Goal: Information Seeking & Learning: Learn about a topic

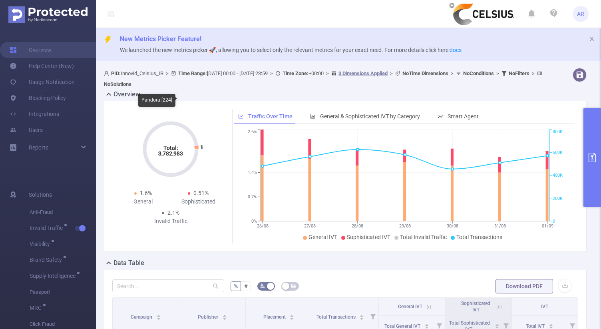
scroll to position [444, 0]
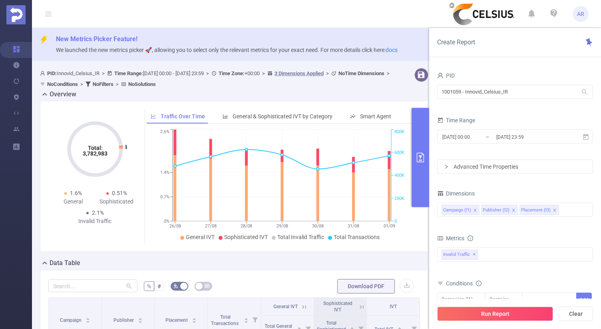
click at [49, 12] on icon at bounding box center [48, 14] width 6 height 6
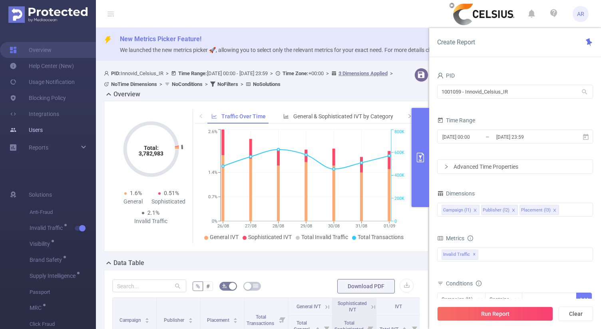
click at [36, 132] on link "Users" at bounding box center [26, 130] width 33 height 16
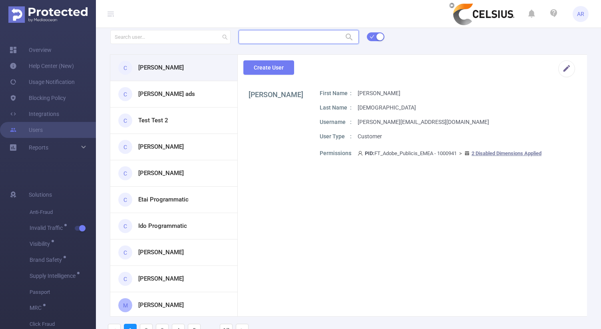
click at [287, 40] on input "text" at bounding box center [299, 37] width 120 height 14
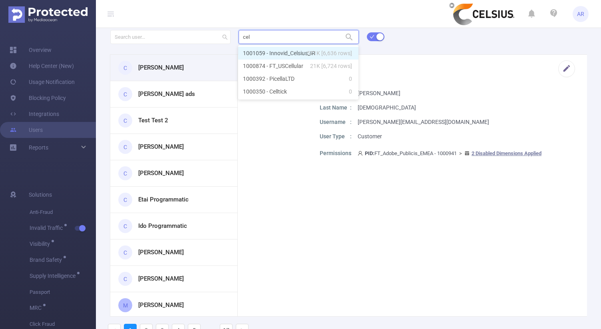
click at [286, 55] on li "1001059 - Innovid_Celsius_IR 571K [6,636 rows]" at bounding box center [298, 53] width 120 height 13
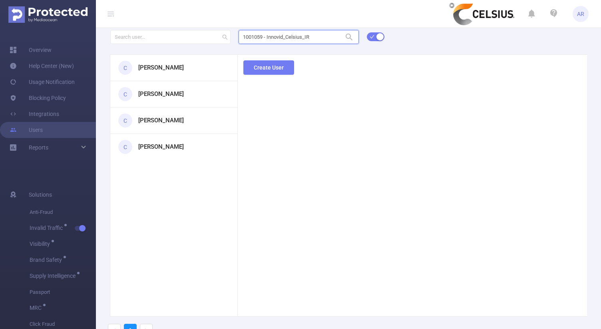
type input "1001059 - Innovid_Celsius_IR"
click at [156, 69] on div "1001059 - Innovid_Celsius_IR 1001059 - Innovid_Celsius_IR C [PERSON_NAME] C [PE…" at bounding box center [348, 186] width 505 height 314
click at [146, 72] on h3 "[PERSON_NAME]" at bounding box center [161, 67] width 46 height 9
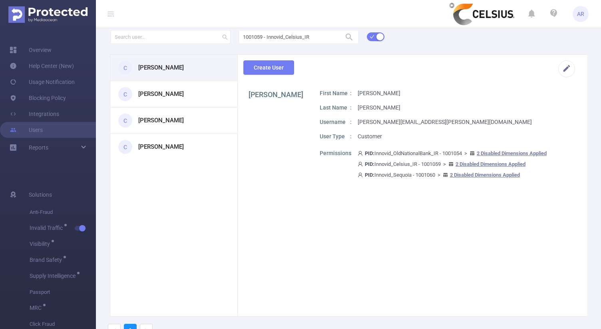
click at [155, 101] on div "C [PERSON_NAME]" at bounding box center [173, 94] width 127 height 26
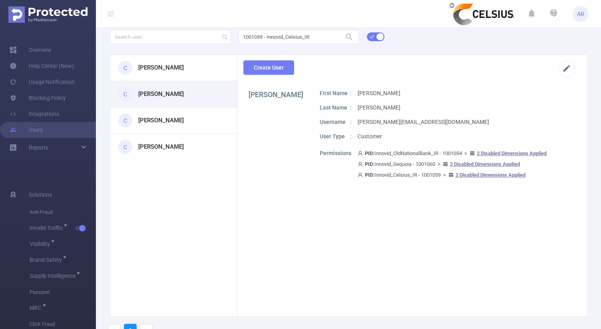
click at [160, 120] on h3 "[PERSON_NAME]" at bounding box center [161, 120] width 46 height 9
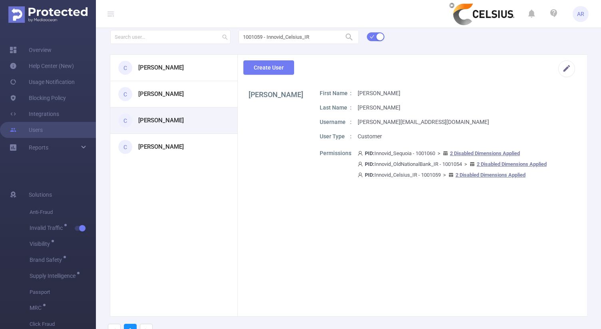
click at [161, 140] on div "C [PERSON_NAME]" at bounding box center [173, 147] width 127 height 26
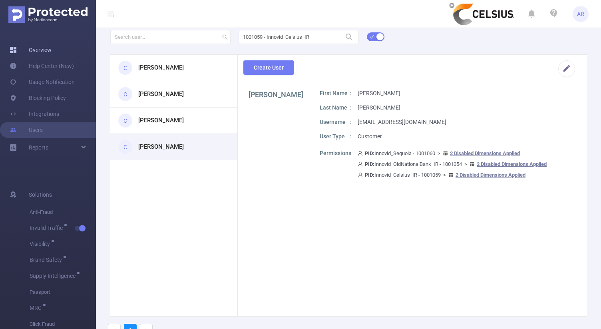
click at [41, 54] on link "Overview" at bounding box center [31, 50] width 42 height 16
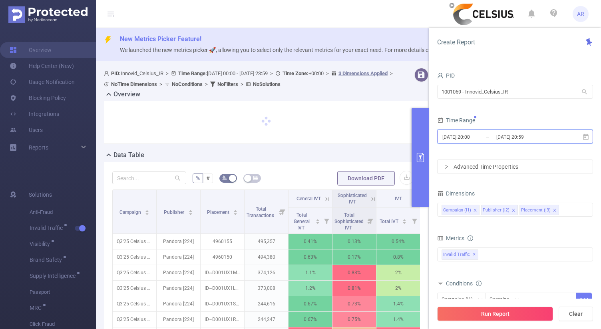
click at [479, 130] on span "[DATE] 20:00 _ [DATE] 20:59" at bounding box center [515, 137] width 156 height 14
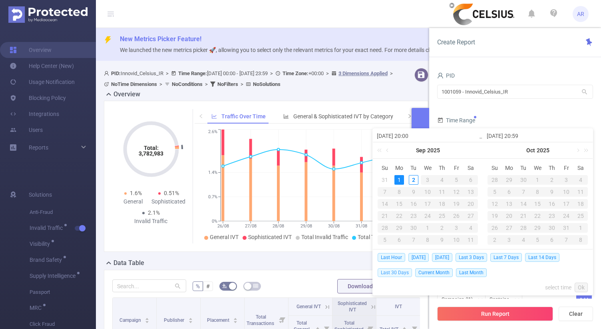
click at [391, 271] on span "Last 30 Days" at bounding box center [395, 272] width 34 height 9
type input "[DATE] 00:00"
type input "[DATE] 23:59"
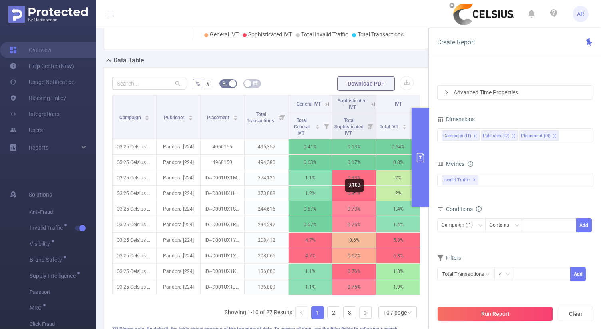
scroll to position [209, 0]
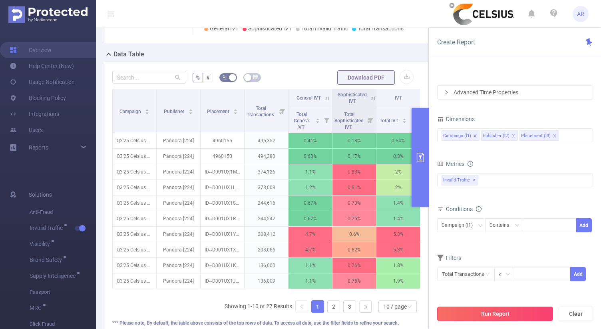
click at [486, 314] on button "Run Report" at bounding box center [495, 314] width 116 height 14
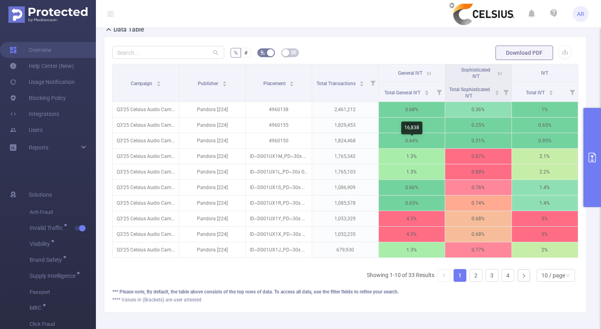
scroll to position [242, 0]
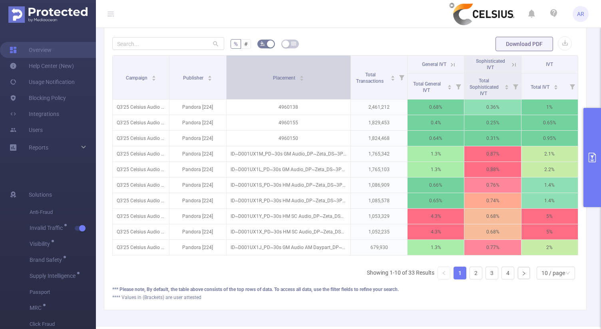
drag, startPoint x: 311, startPoint y: 62, endPoint x: 324, endPoint y: 71, distance: 16.4
click at [324, 71] on th "Placement" at bounding box center [289, 78] width 124 height 44
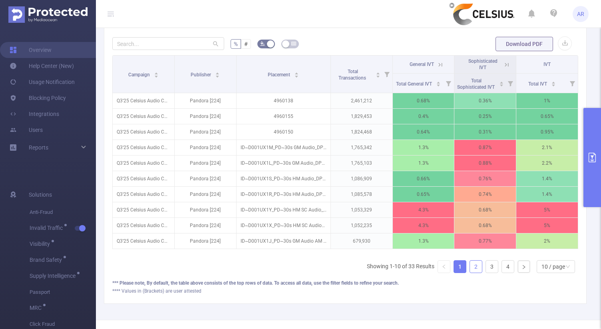
click at [475, 269] on link "2" at bounding box center [476, 267] width 12 height 12
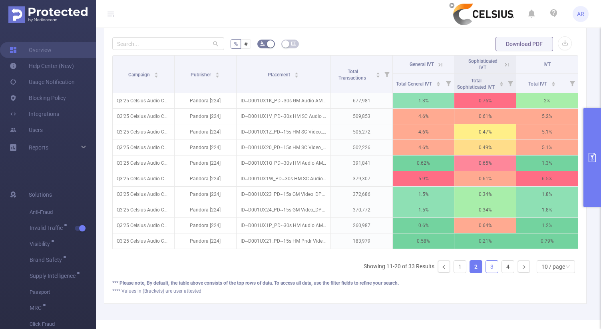
click at [487, 268] on link "3" at bounding box center [492, 267] width 12 height 12
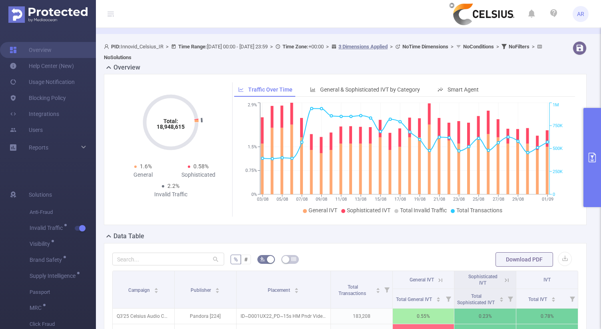
scroll to position [26, 0]
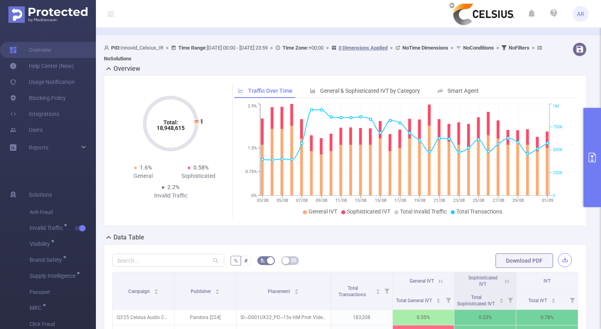
click at [565, 261] on button "button" at bounding box center [565, 260] width 14 height 14
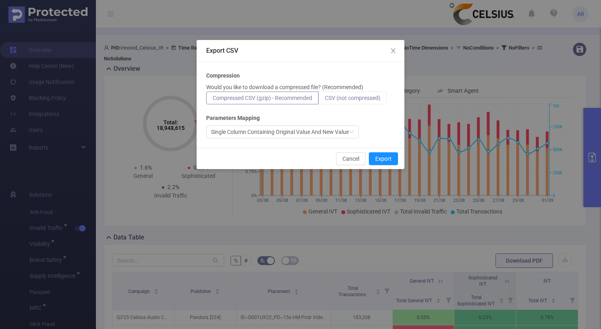
click at [373, 98] on span "CSV (not compressed)" at bounding box center [353, 98] width 56 height 6
click at [325, 100] on input "CSV (not compressed)" at bounding box center [325, 100] width 0 height 0
click at [374, 160] on button "Export" at bounding box center [383, 158] width 29 height 13
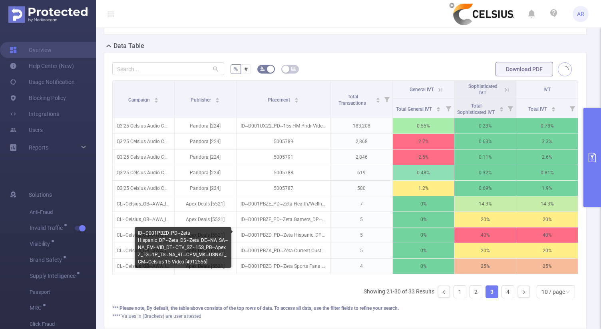
scroll to position [223, 0]
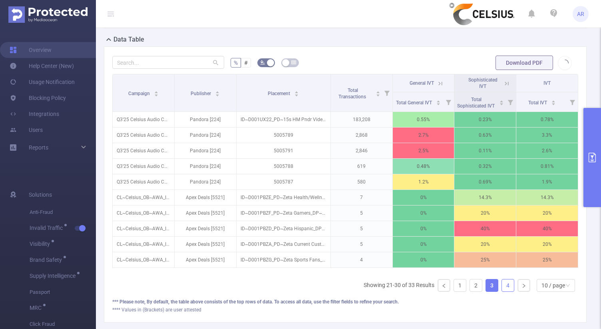
click at [509, 285] on link "4" at bounding box center [508, 285] width 12 height 12
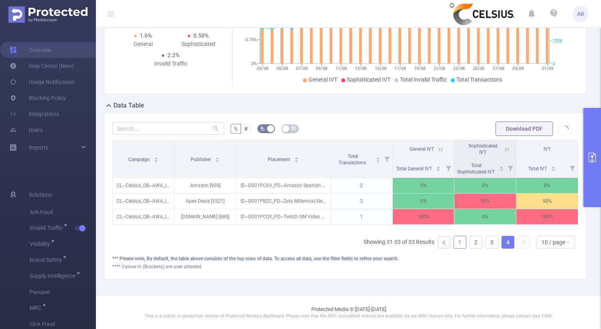
click at [462, 243] on link "1" at bounding box center [460, 242] width 12 height 12
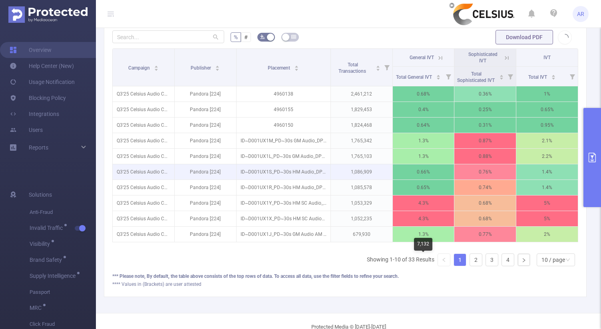
scroll to position [267, 0]
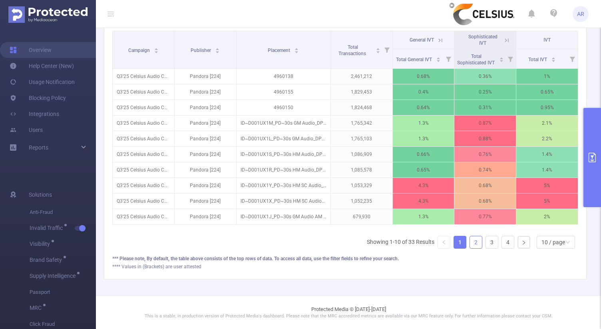
click at [474, 245] on link "2" at bounding box center [476, 242] width 12 height 12
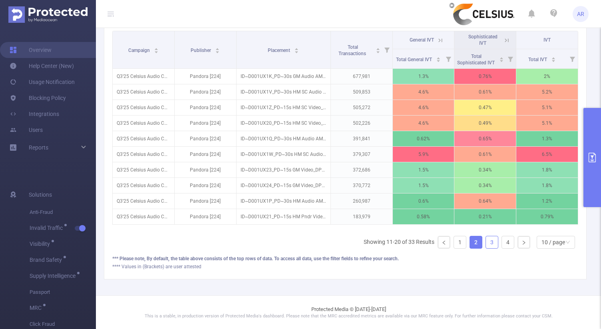
click at [488, 244] on link "3" at bounding box center [492, 242] width 12 height 12
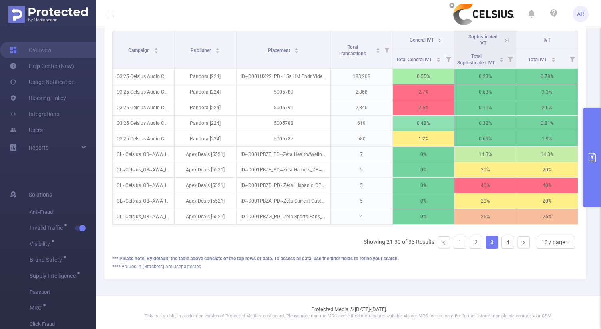
click at [592, 158] on icon "primary" at bounding box center [593, 158] width 10 height 10
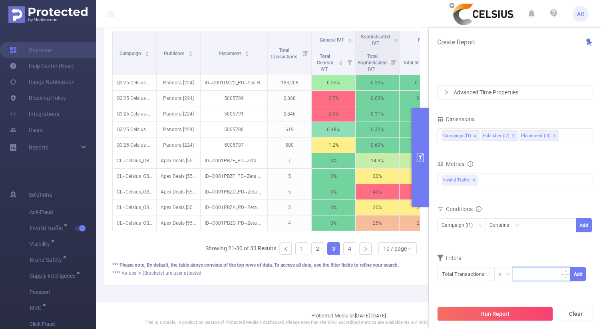
click at [521, 273] on input at bounding box center [541, 273] width 57 height 12
type input "1,000"
click at [581, 279] on button "Add" at bounding box center [579, 274] width 16 height 14
click at [512, 319] on button "Run Report" at bounding box center [495, 314] width 116 height 14
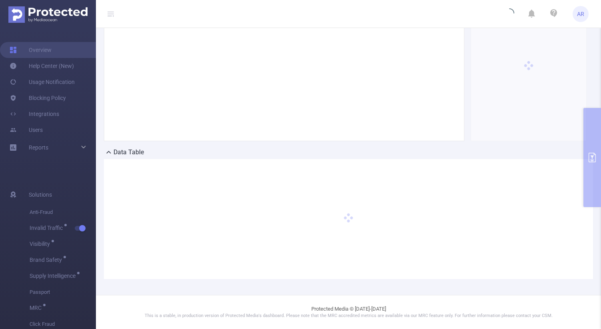
scroll to position [110, 0]
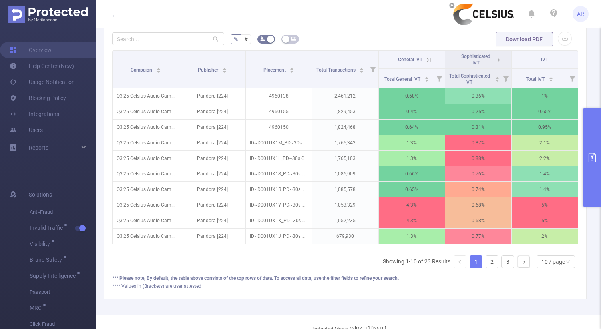
scroll to position [249, 0]
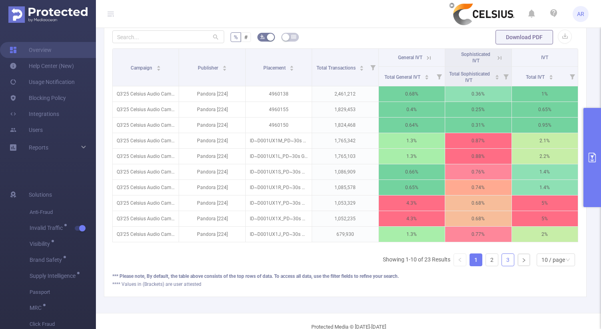
click at [505, 257] on link "3" at bounding box center [508, 260] width 12 height 12
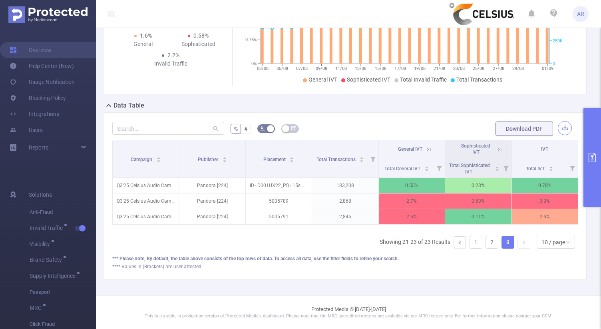
click at [568, 132] on button "button" at bounding box center [565, 128] width 14 height 14
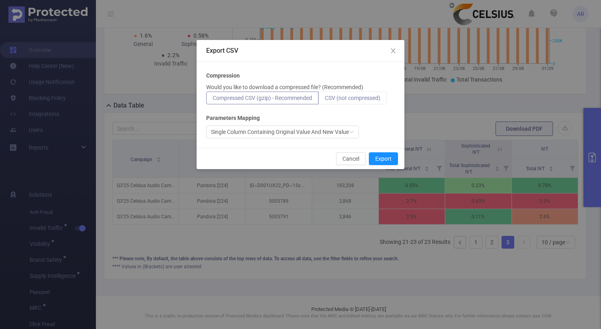
click at [370, 96] on span "CSV (not compressed)" at bounding box center [353, 98] width 56 height 6
click at [325, 100] on input "CSV (not compressed)" at bounding box center [325, 100] width 0 height 0
click at [377, 155] on button "Export" at bounding box center [383, 158] width 29 height 13
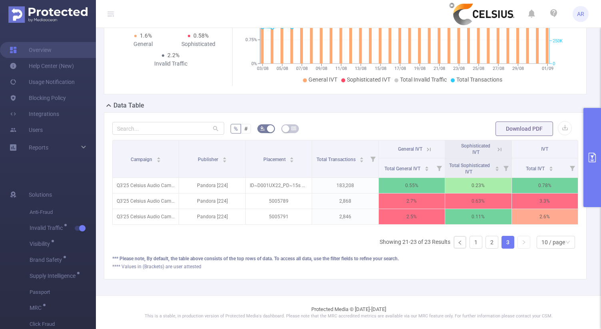
click at [592, 133] on button "primary" at bounding box center [593, 157] width 18 height 99
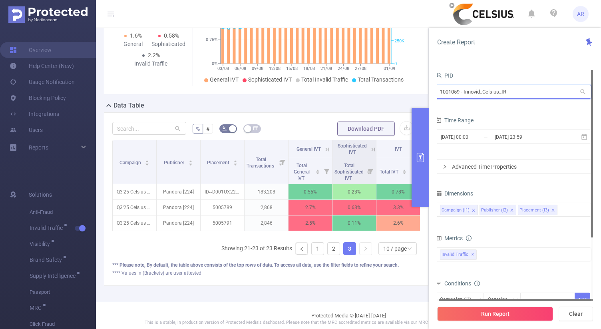
click at [510, 92] on input "1001059 - Innovid_Celsius_IR" at bounding box center [514, 92] width 156 height 14
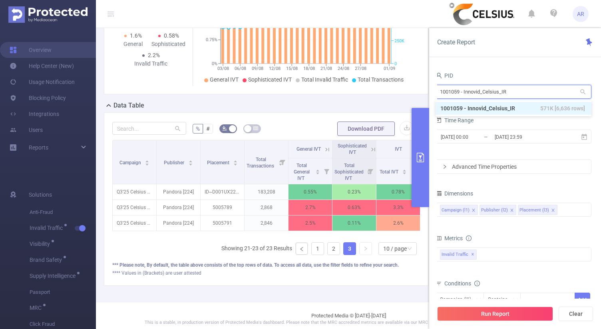
click at [510, 92] on input "1001059 - Innovid_Celsius_IR" at bounding box center [514, 92] width 156 height 14
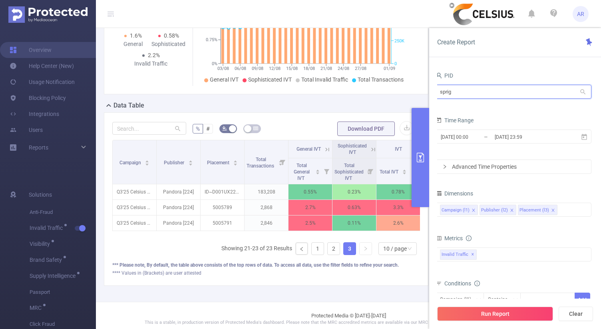
type input "spri"
click at [482, 140] on input "[DATE] 00:00" at bounding box center [472, 137] width 65 height 11
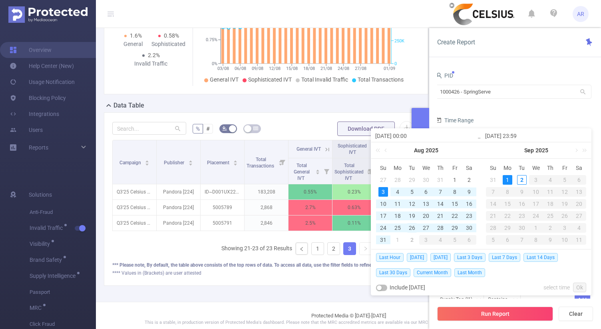
click at [411, 227] on div "26" at bounding box center [412, 228] width 10 height 10
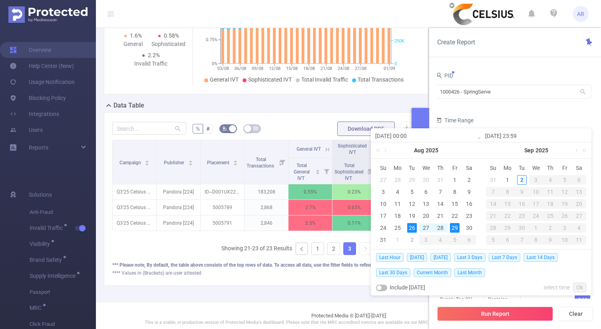
click at [451, 230] on div "29" at bounding box center [455, 228] width 10 height 10
type input "[DATE] 00:00"
type input "[DATE] 23:59"
type input "[DATE] 00:00"
type input "[DATE] 23:59"
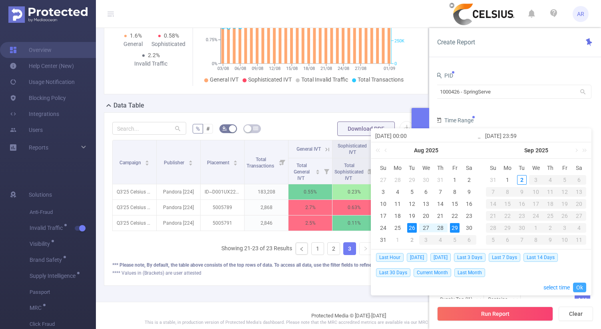
click at [580, 288] on link "Ok" at bounding box center [579, 288] width 13 height 10
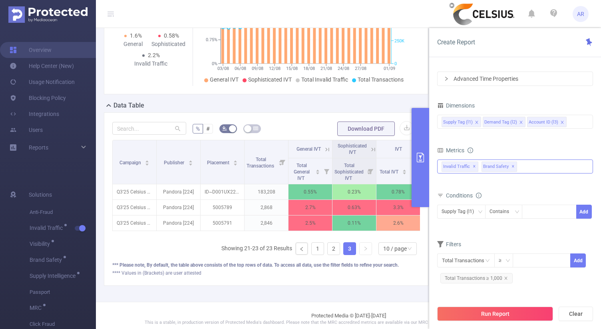
click at [512, 166] on span "✕" at bounding box center [513, 167] width 3 height 10
click at [504, 277] on icon "icon: close" at bounding box center [506, 278] width 4 height 4
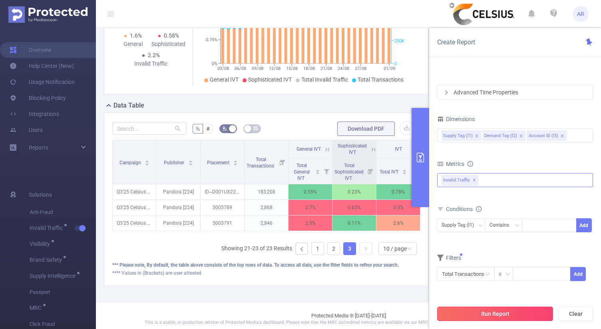
click at [491, 315] on button "Run Report" at bounding box center [495, 314] width 116 height 14
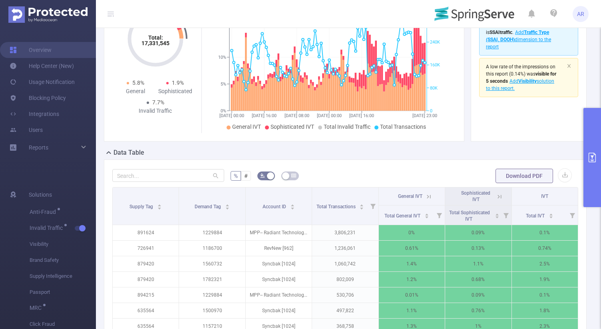
click at [593, 174] on button "primary" at bounding box center [593, 157] width 18 height 99
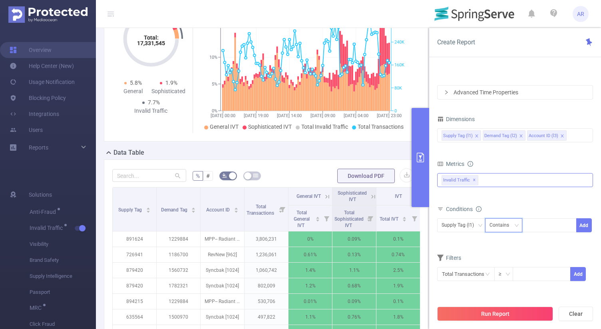
click at [522, 225] on div "Contains" at bounding box center [504, 225] width 38 height 14
click at [535, 227] on div at bounding box center [550, 225] width 46 height 13
paste input "857137"
type input "857137"
click at [586, 226] on button "Add" at bounding box center [585, 225] width 16 height 14
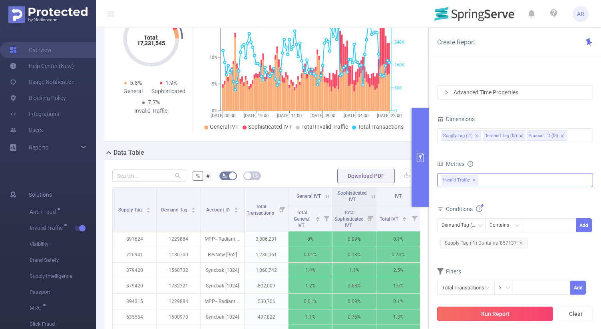
click at [494, 310] on button "Run Report" at bounding box center [495, 314] width 116 height 14
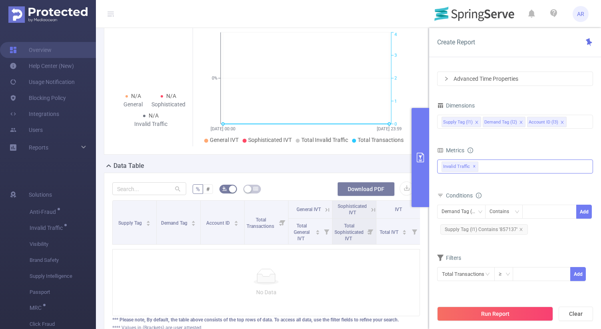
scroll to position [158, 0]
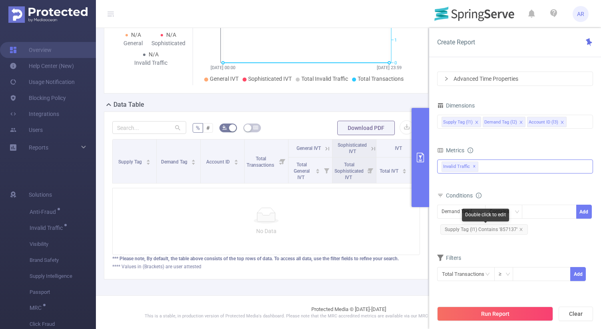
click at [522, 227] on span "Supply Tag (l1) Contains '857137'" at bounding box center [485, 229] width 88 height 10
click at [521, 227] on span "Supply Tag (l1) Contains '857137'" at bounding box center [485, 229] width 88 height 10
click at [520, 227] on icon "icon: close" at bounding box center [521, 229] width 4 height 4
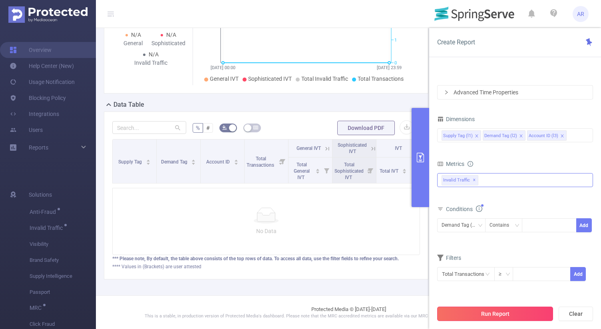
click at [499, 309] on button "Run Report" at bounding box center [495, 314] width 116 height 14
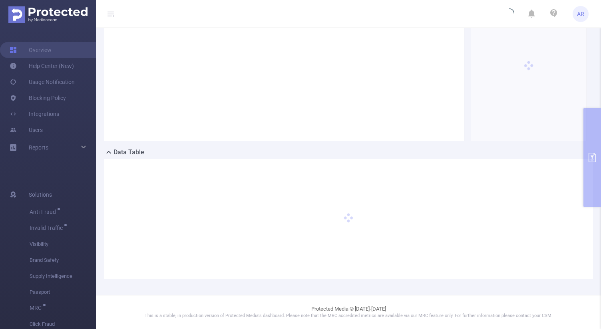
scroll to position [110, 0]
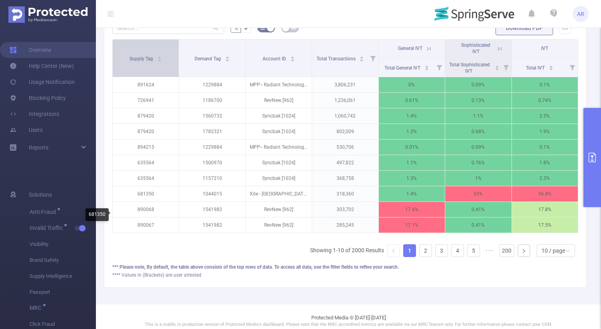
scroll to position [259, 0]
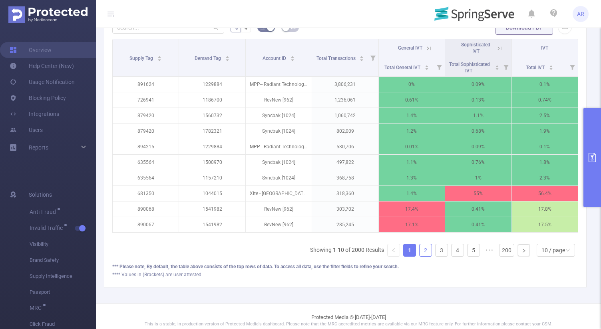
click at [427, 248] on link "2" at bounding box center [426, 250] width 12 height 12
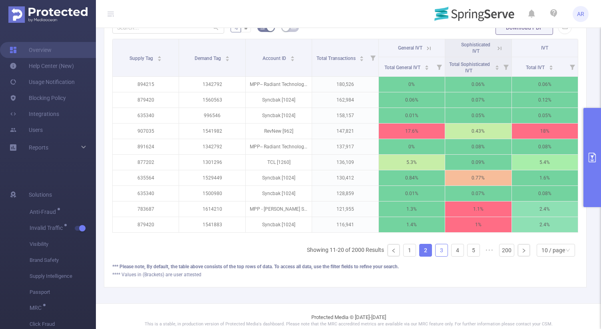
click at [443, 248] on link "3" at bounding box center [442, 250] width 12 height 12
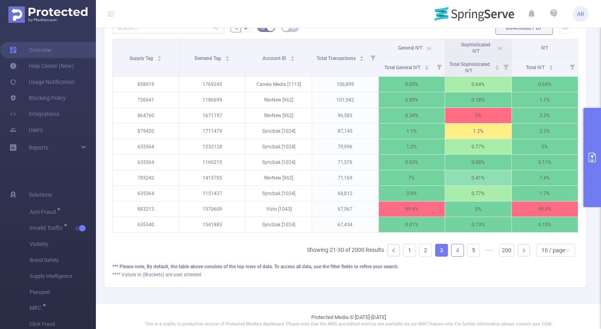
click at [458, 248] on link "4" at bounding box center [458, 250] width 12 height 12
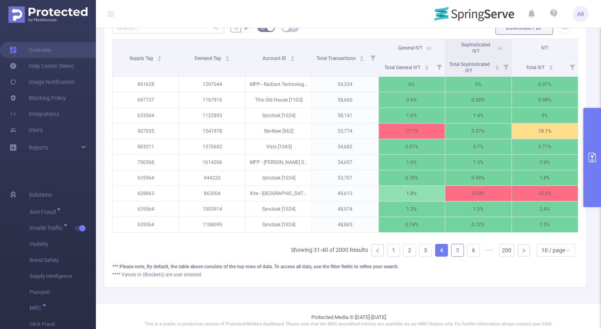
click at [462, 250] on link "5" at bounding box center [458, 250] width 12 height 12
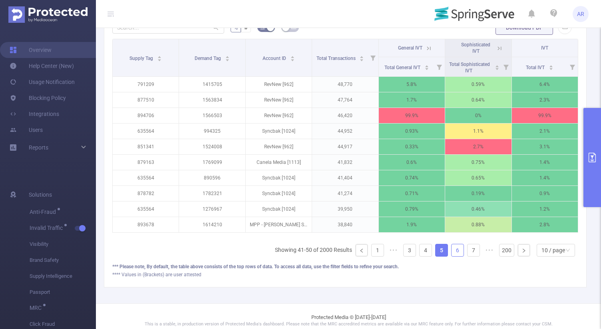
click at [463, 250] on link "6" at bounding box center [458, 250] width 12 height 12
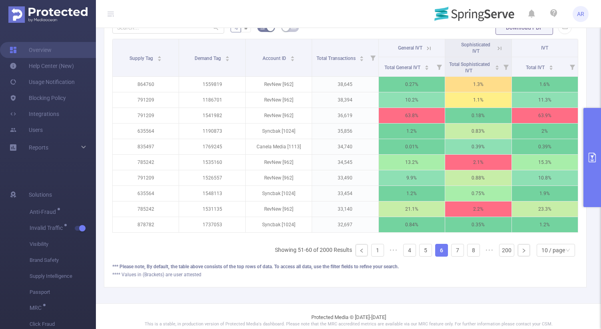
click at [589, 143] on button "primary" at bounding box center [593, 157] width 18 height 99
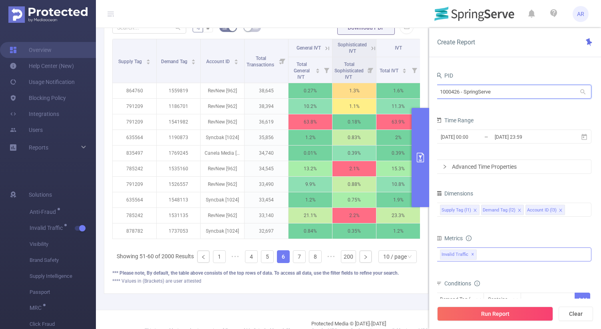
click at [478, 88] on input "1000426 - SpringServe" at bounding box center [514, 92] width 156 height 14
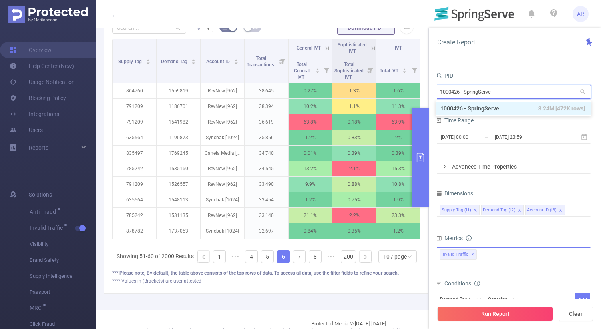
click at [478, 88] on input "1000426 - SpringServe" at bounding box center [514, 92] width 156 height 14
type input "sprin"
click at [475, 102] on li "1000471 - SpringServe_PreBid 185M [3,633 rows]" at bounding box center [514, 108] width 156 height 13
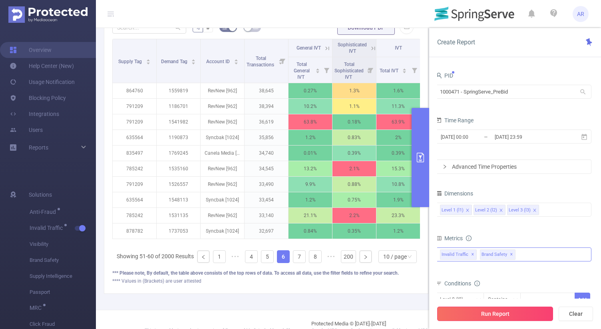
click at [484, 309] on button "Run Report" at bounding box center [495, 314] width 116 height 14
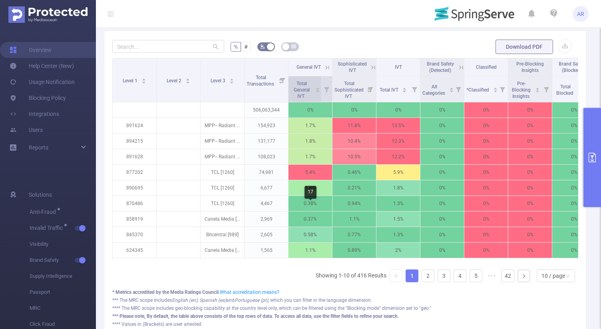
scroll to position [243, 0]
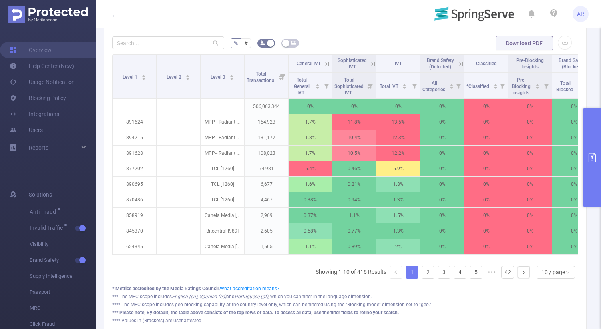
click at [594, 162] on icon "primary" at bounding box center [592, 158] width 7 height 10
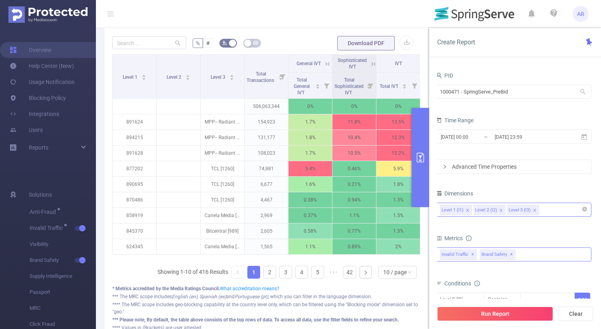
click at [501, 209] on icon "icon: close" at bounding box center [501, 210] width 4 height 4
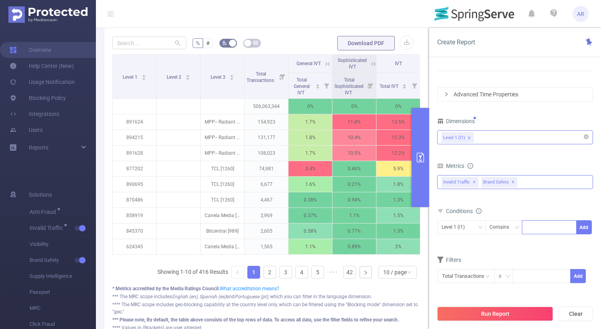
click at [534, 230] on div at bounding box center [550, 227] width 46 height 13
paste input "857137"
type input "857137"
click at [585, 230] on button "Add" at bounding box center [585, 227] width 16 height 14
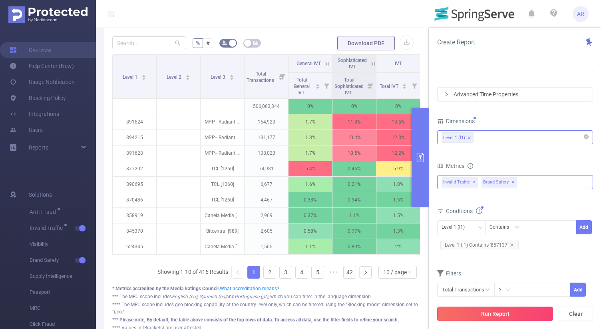
click at [496, 314] on button "Run Report" at bounding box center [495, 314] width 116 height 14
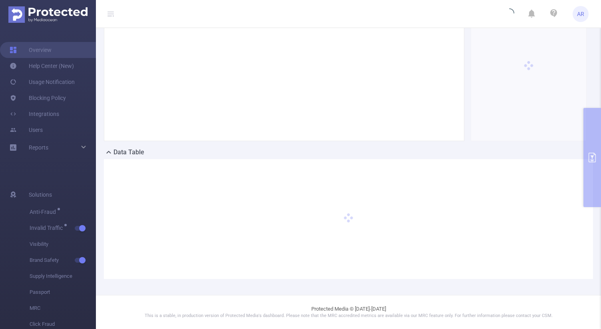
scroll to position [110, 0]
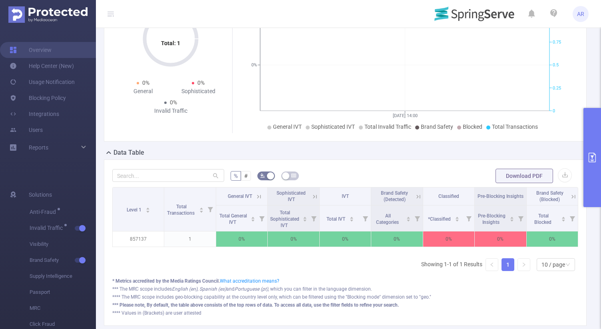
click at [594, 175] on button "primary" at bounding box center [593, 157] width 18 height 99
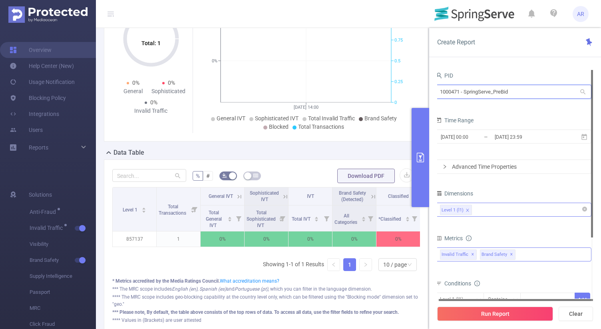
click at [486, 93] on input "1000471 - SpringServe_PreBid" at bounding box center [514, 92] width 156 height 14
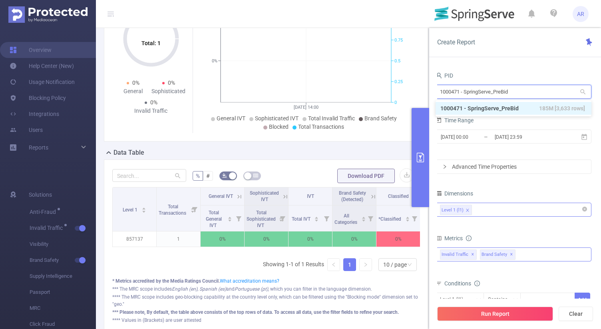
click at [486, 93] on input "1000471 - SpringServe_PreBid" at bounding box center [514, 92] width 156 height 14
type input "spring"
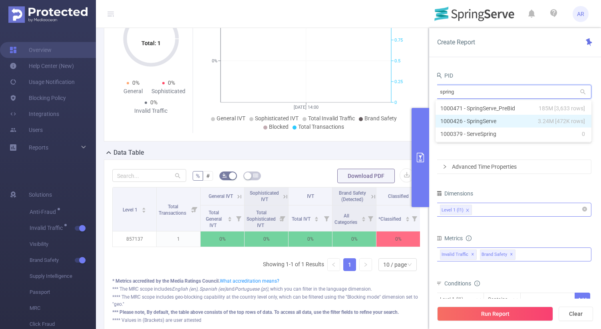
click at [491, 121] on li "1000426 - SpringServe 3.24M [472K rows]" at bounding box center [514, 121] width 156 height 13
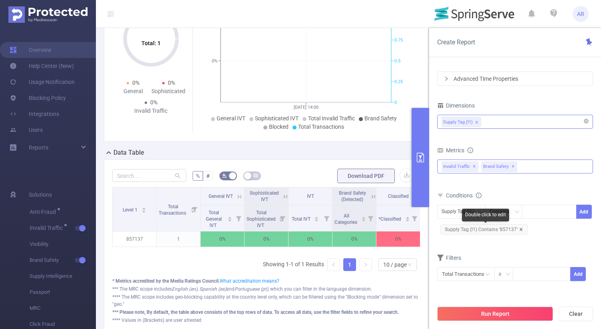
click at [521, 229] on icon "icon: close" at bounding box center [521, 229] width 4 height 4
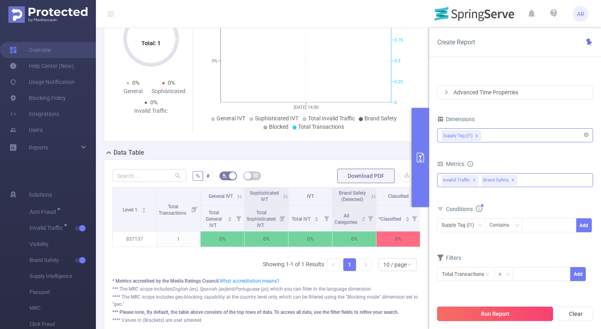
click at [487, 315] on button "Run Report" at bounding box center [495, 314] width 116 height 14
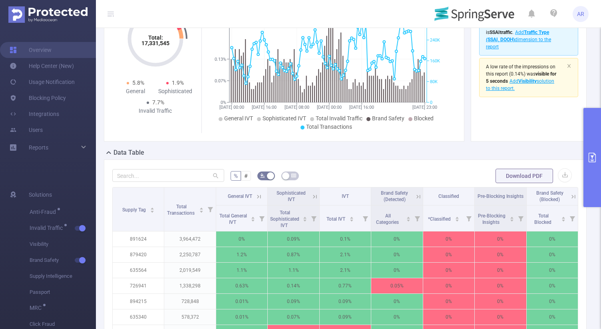
click at [596, 148] on button "primary" at bounding box center [593, 157] width 18 height 99
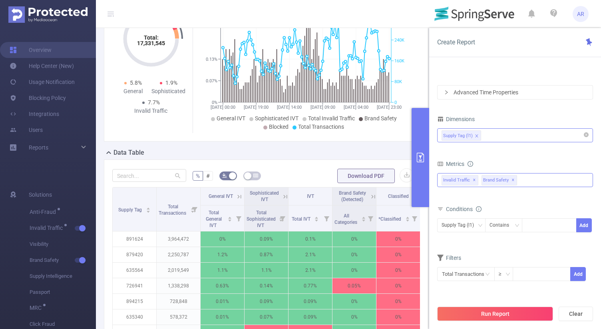
click at [546, 182] on div "Invalid Traffic ✕ Brand Safety ✕" at bounding box center [515, 180] width 156 height 14
click at [549, 62] on div "PID 1000426 - SpringServe 1000426 - SpringServe Time Range [DATE] 00:00 _ [DATE…" at bounding box center [515, 202] width 172 height 281
click at [516, 139] on div "Supply Tag (l1)" at bounding box center [515, 135] width 147 height 13
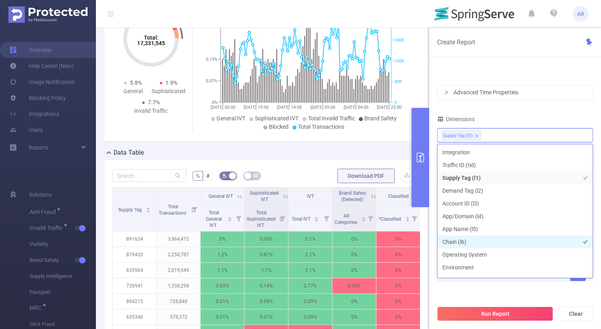
click at [482, 239] on li "Chain (l6)" at bounding box center [515, 241] width 155 height 13
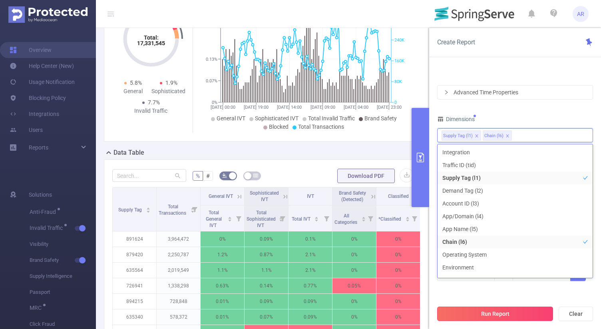
scroll to position [9, 0]
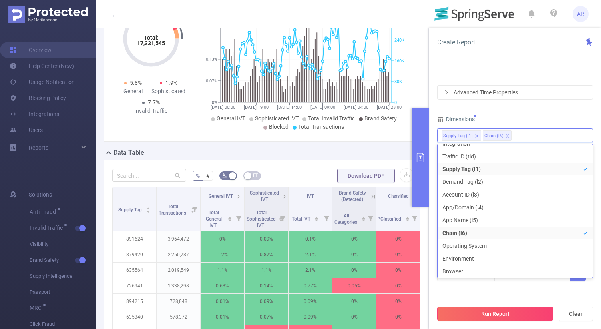
click at [477, 313] on button "Run Report" at bounding box center [495, 314] width 116 height 14
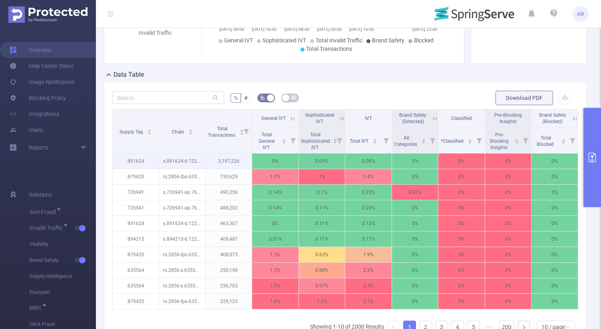
scroll to position [190, 0]
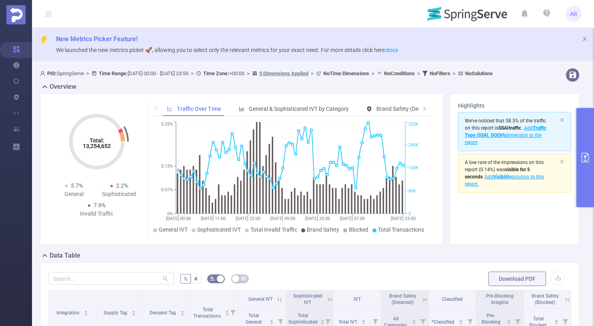
click at [587, 128] on button "primary" at bounding box center [585, 157] width 18 height 99
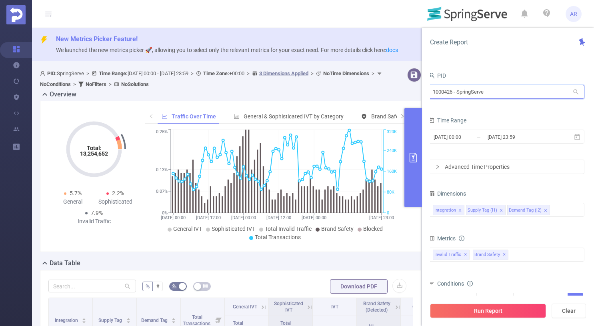
drag, startPoint x: 453, startPoint y: 92, endPoint x: 408, endPoint y: 97, distance: 45.5
click at [408, 97] on section "PID: SpringServe > Time Range: 2025-08-27 00:00 - 2025-08-29 23:59 > Time Zone:…" at bounding box center [313, 329] width 562 height 528
click at [407, 98] on div "Overview" at bounding box center [233, 95] width 387 height 11
click at [451, 89] on input "1000426 - SpringServe" at bounding box center [506, 92] width 156 height 14
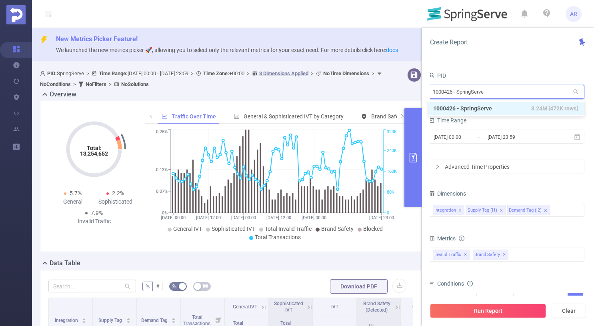
click at [453, 90] on input "1000426 - SpringServe" at bounding box center [506, 92] width 156 height 14
drag, startPoint x: 453, startPoint y: 90, endPoint x: 429, endPoint y: 90, distance: 24.4
click at [429, 90] on div "PID 1000426 - SpringServe 1000426 - SpringServe Time Range 2025-08-27 00:00 _ 2…" at bounding box center [508, 201] width 172 height 278
